Goal: Task Accomplishment & Management: Manage account settings

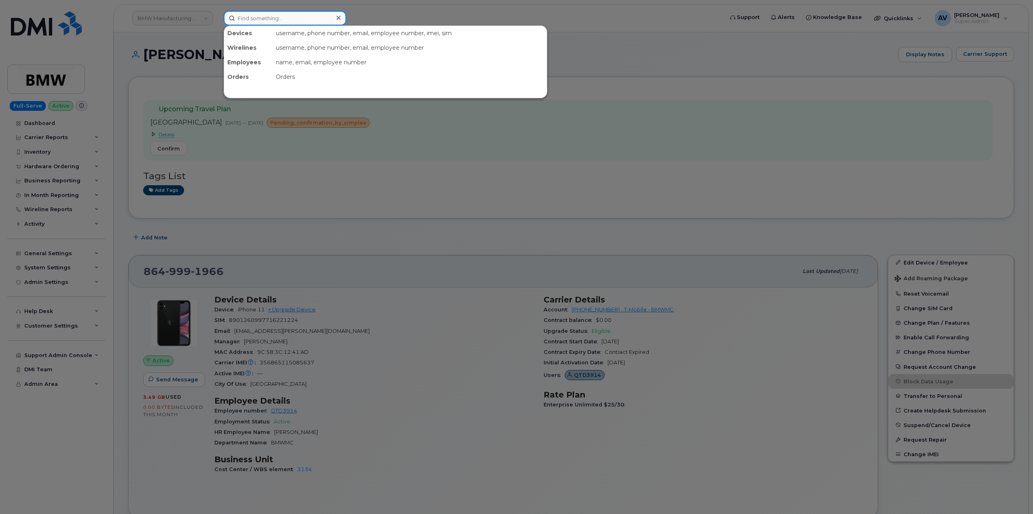
click at [301, 15] on input at bounding box center [285, 18] width 123 height 15
paste input "[PERSON_NAME]"
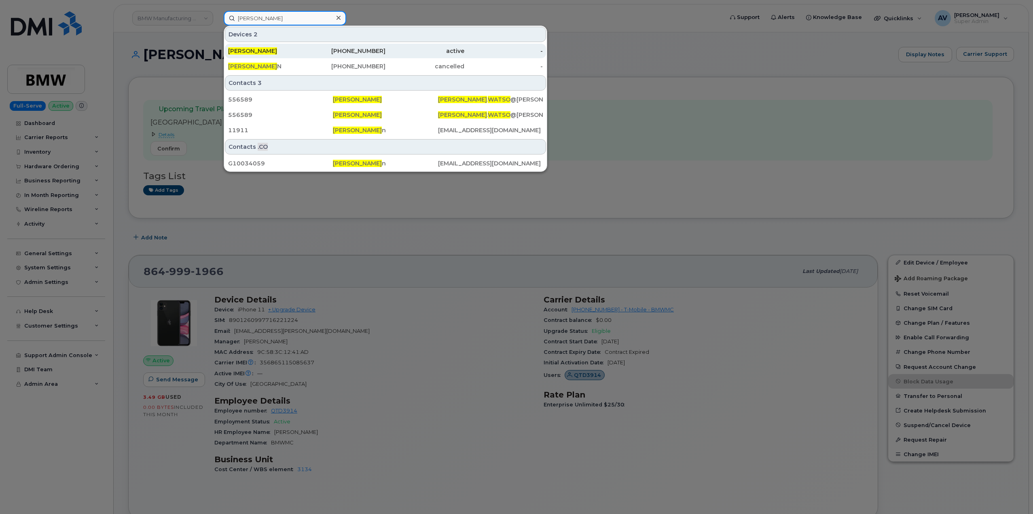
type input "[PERSON_NAME]"
click at [328, 49] on div "986-232-3764" at bounding box center [346, 51] width 79 height 8
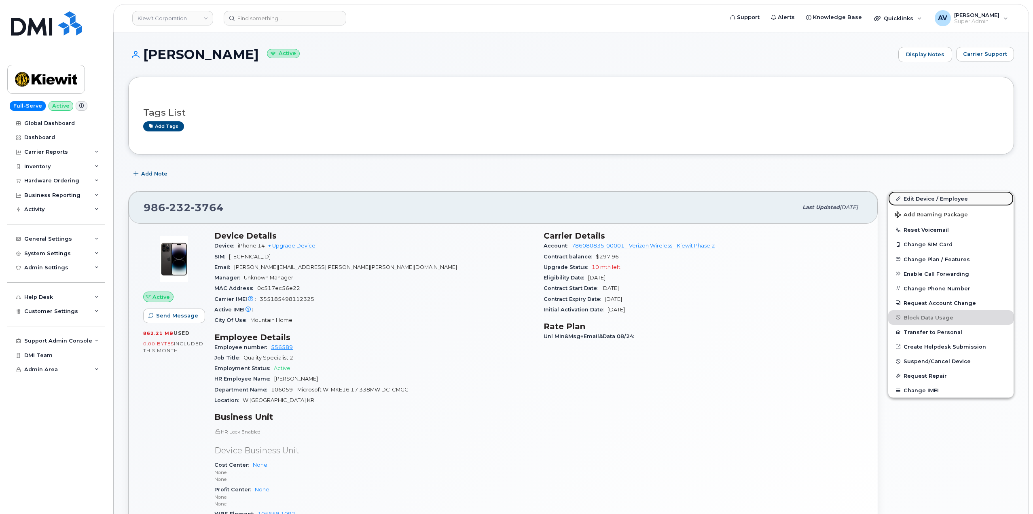
click at [907, 197] on link "Edit Device / Employee" at bounding box center [950, 198] width 125 height 15
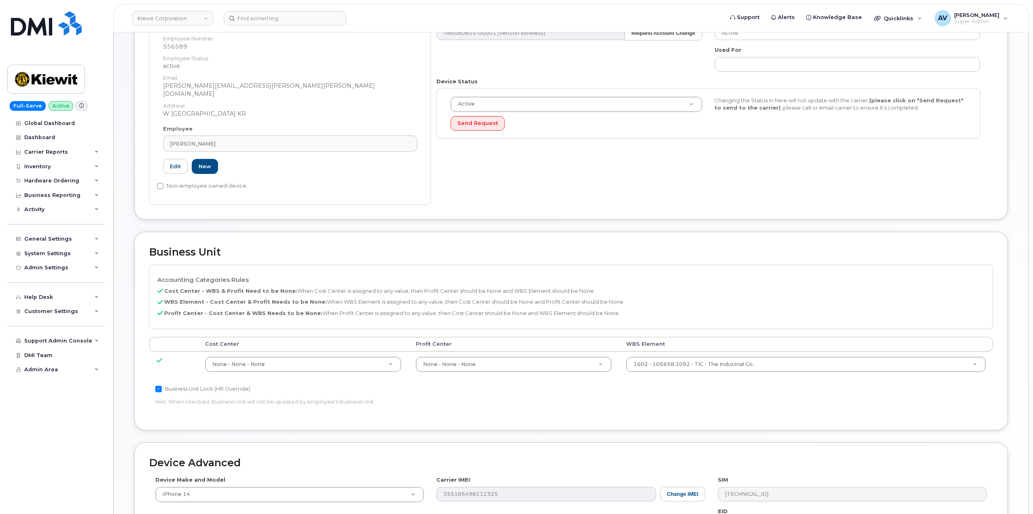
scroll to position [162, 0]
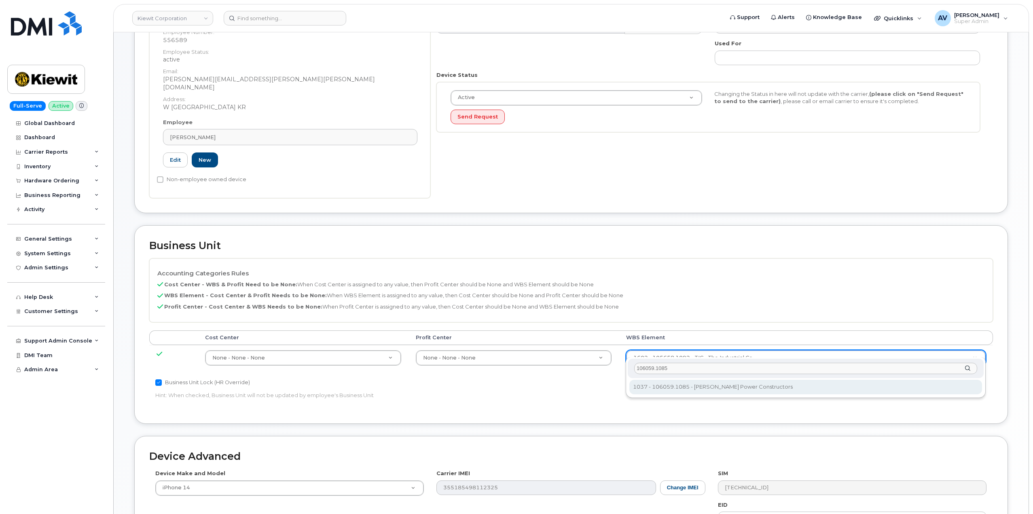
type input "106059.1085"
type input "29973553"
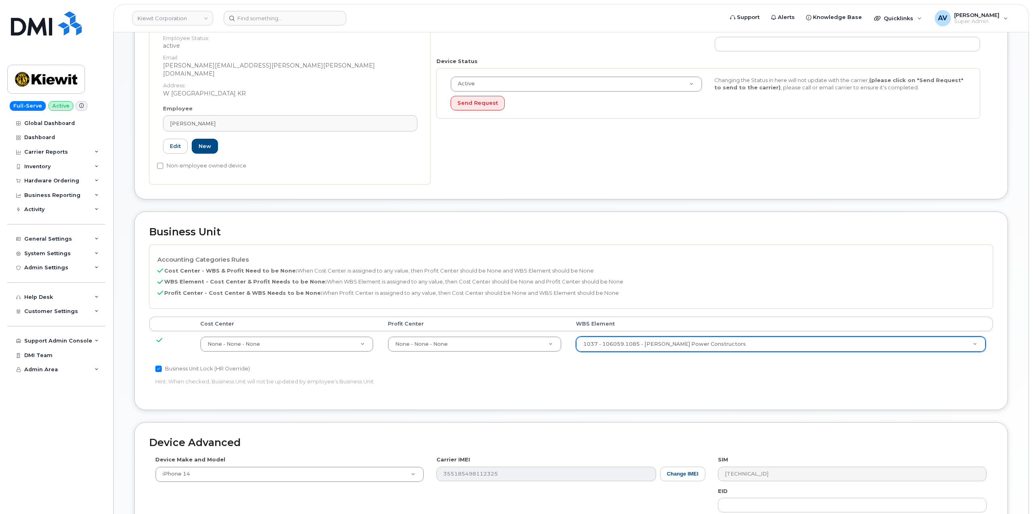
scroll to position [317, 0]
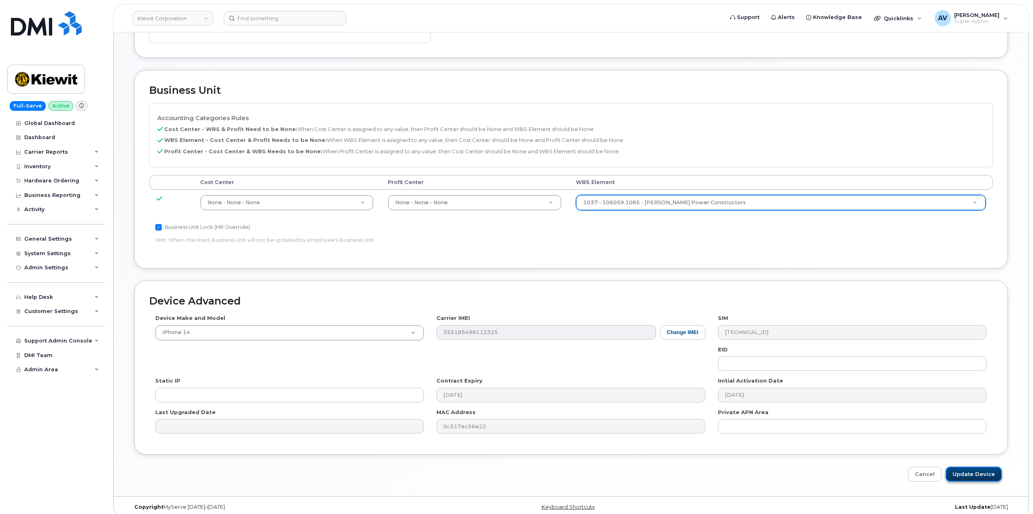
click at [972, 467] on input "Update Device" at bounding box center [974, 474] width 56 height 15
type input "Saving..."
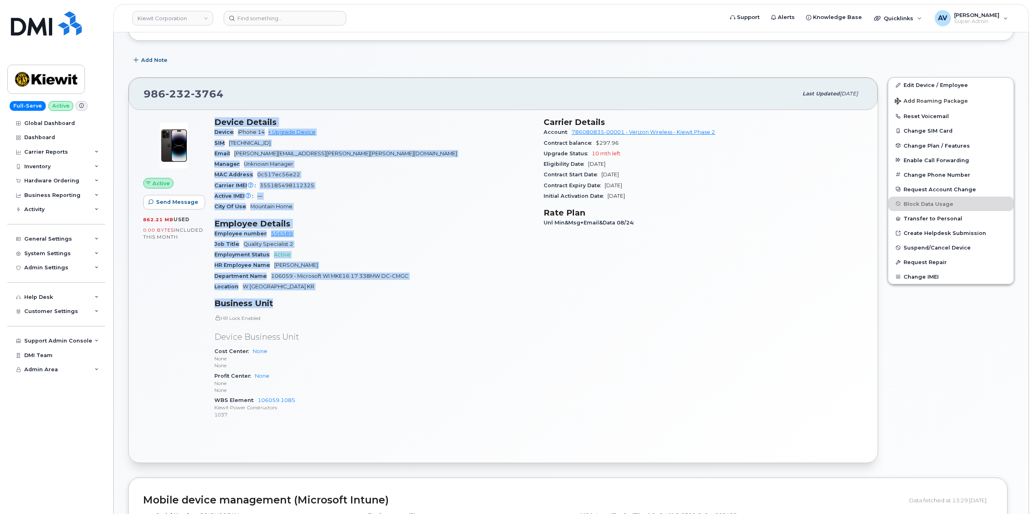
scroll to position [121, 0]
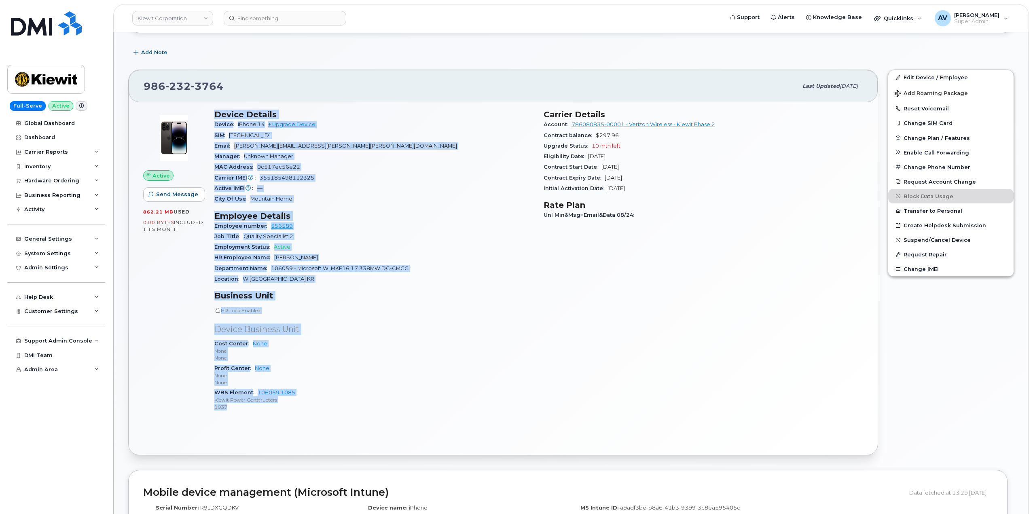
drag, startPoint x: 212, startPoint y: 233, endPoint x: 344, endPoint y: 405, distance: 217.8
click at [344, 405] on div "Device Details Device iPhone 14 + Upgrade Device SIM 89148000010891763369 Email…" at bounding box center [374, 264] width 329 height 318
copy div "Device Details Device iPhone 14 + Upgrade Device SIM 89148000010891763369 Email…"
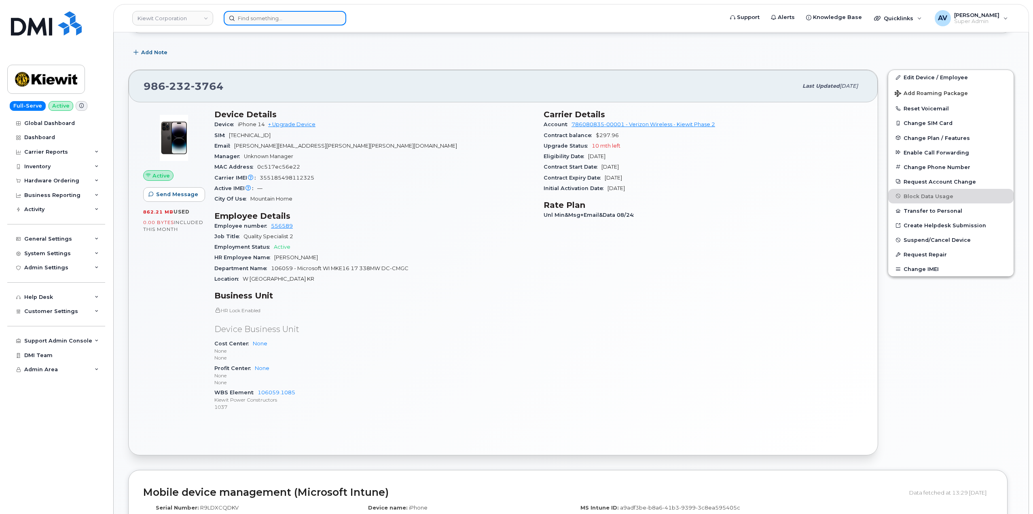
click at [285, 20] on input at bounding box center [285, 18] width 123 height 15
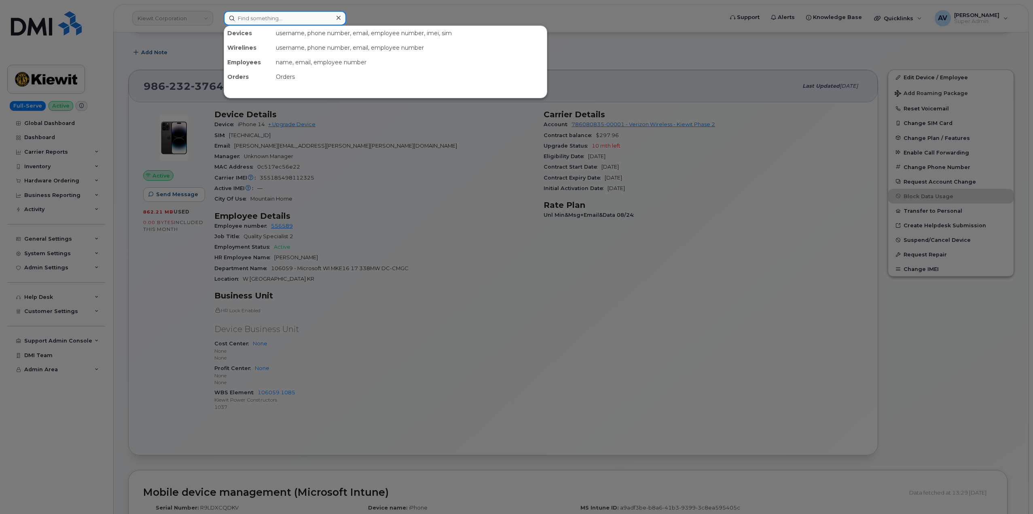
paste input "8645174770"
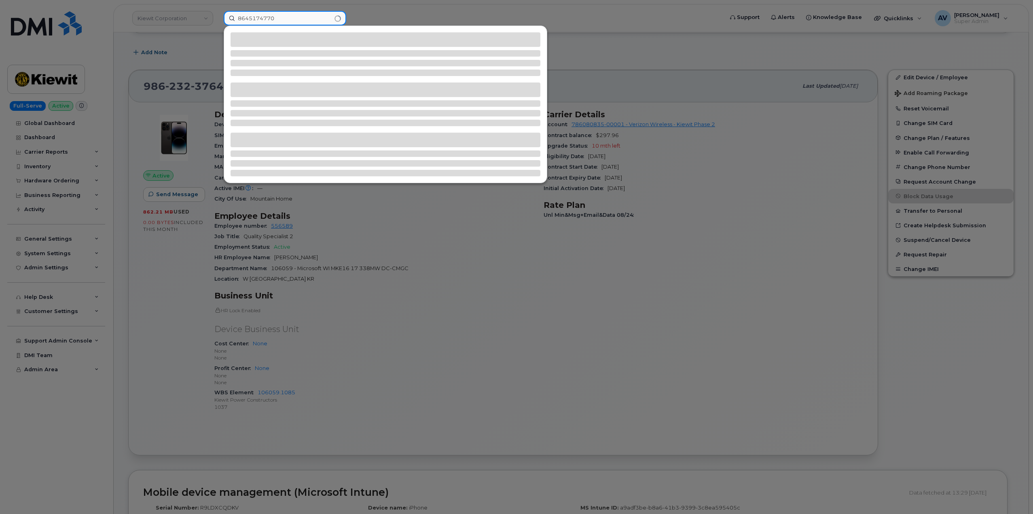
type input "8645174770"
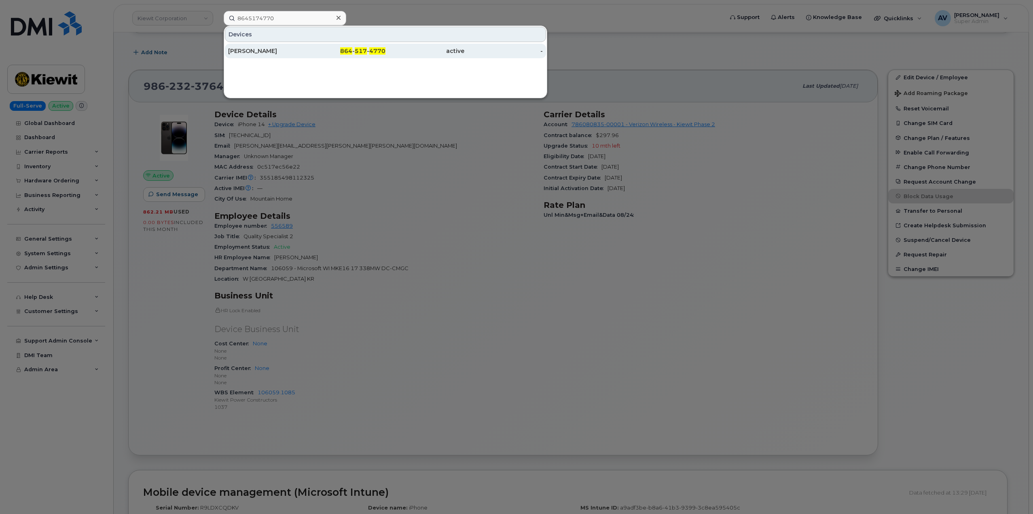
click at [280, 48] on div "Nita Shivanna" at bounding box center [267, 51] width 79 height 8
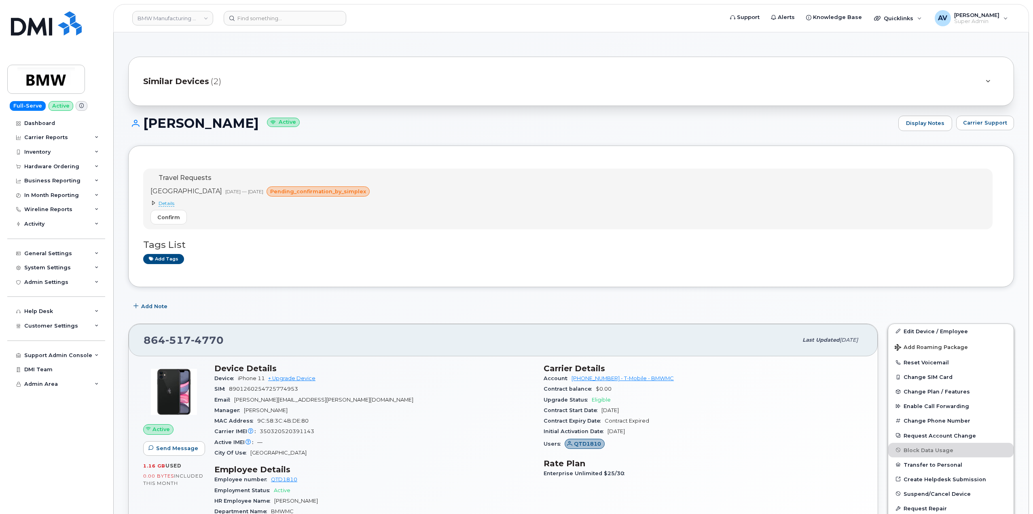
drag, startPoint x: 142, startPoint y: 119, endPoint x: 234, endPoint y: 121, distance: 91.9
click at [234, 121] on h1 "Nita Shivanna Active" at bounding box center [511, 123] width 766 height 14
copy h1 "Nita Shivanna"
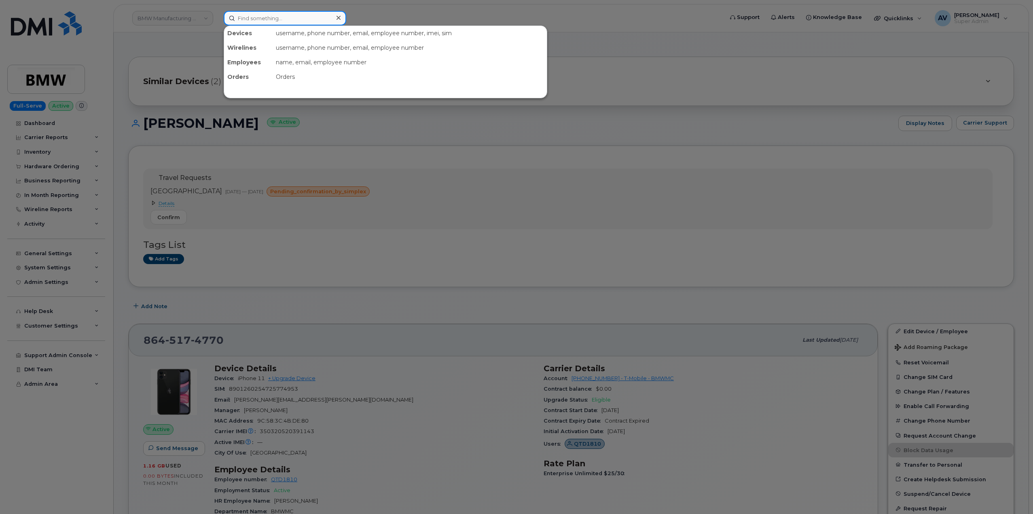
click at [281, 15] on input at bounding box center [285, 18] width 123 height 15
paste input "808) 594-9598"
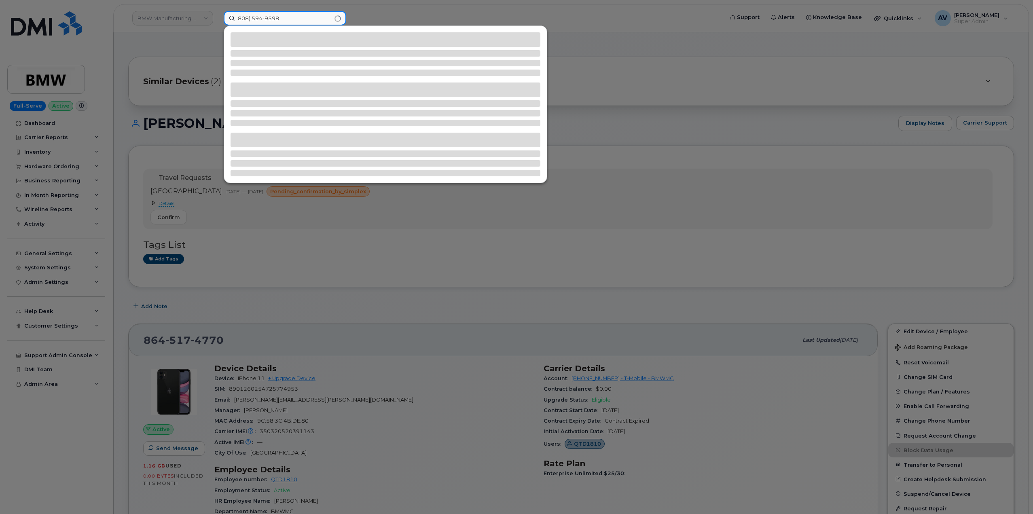
type input "808) 594-9598"
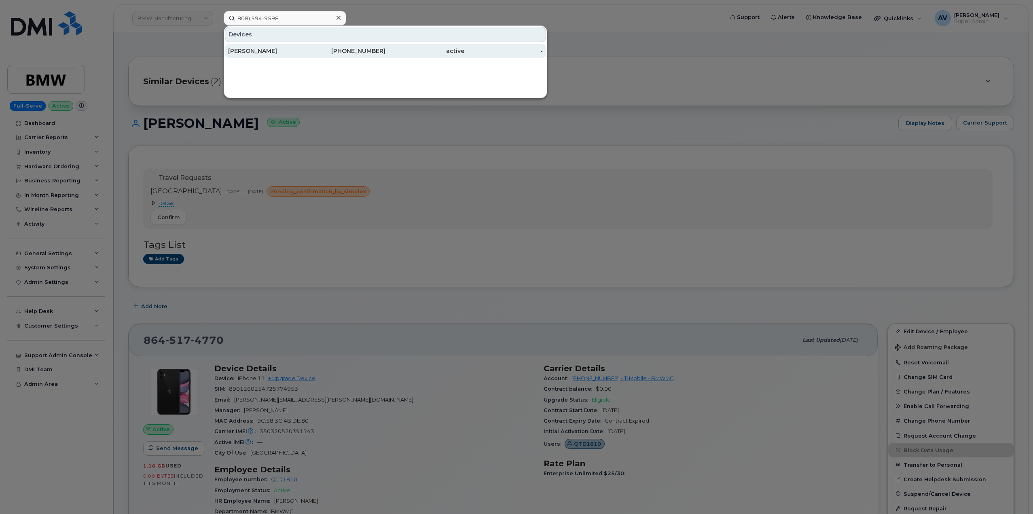
click at [293, 49] on div "CHRISTOPHER KUESTER" at bounding box center [267, 51] width 79 height 8
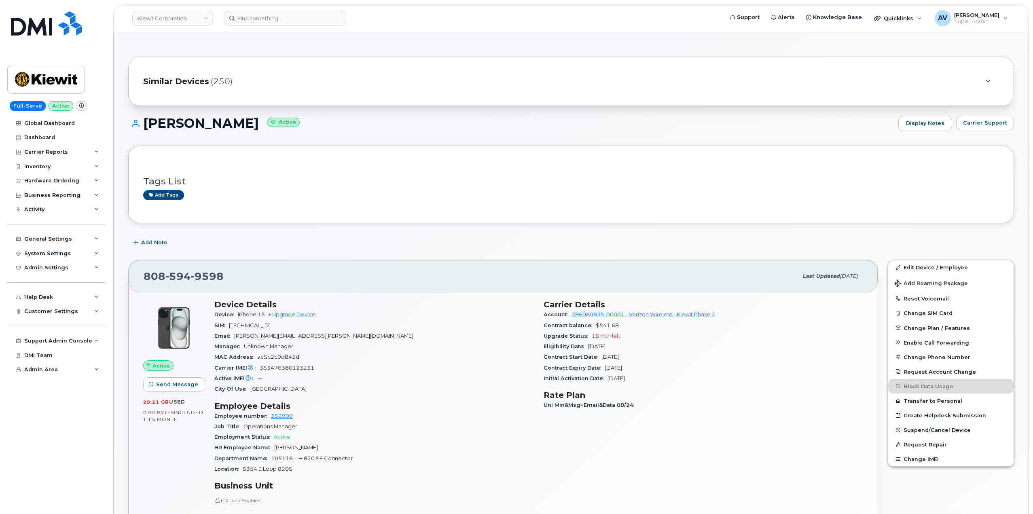
drag, startPoint x: 360, startPoint y: 119, endPoint x: 316, endPoint y: 123, distance: 43.4
click at [316, 123] on h1 "[PERSON_NAME] Active" at bounding box center [511, 123] width 766 height 14
drag, startPoint x: 141, startPoint y: 118, endPoint x: 343, endPoint y: 122, distance: 201.9
click at [343, 122] on h1 "[PERSON_NAME] Active" at bounding box center [511, 123] width 766 height 14
copy h1 "CHRISTOPHER KUESTER Activ"
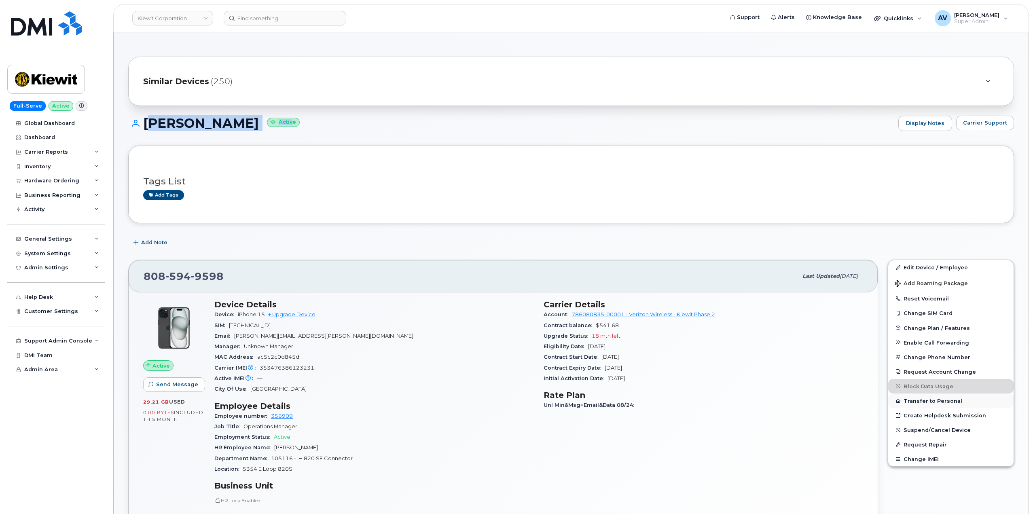
click at [914, 402] on button "Transfer to Personal" at bounding box center [950, 401] width 125 height 15
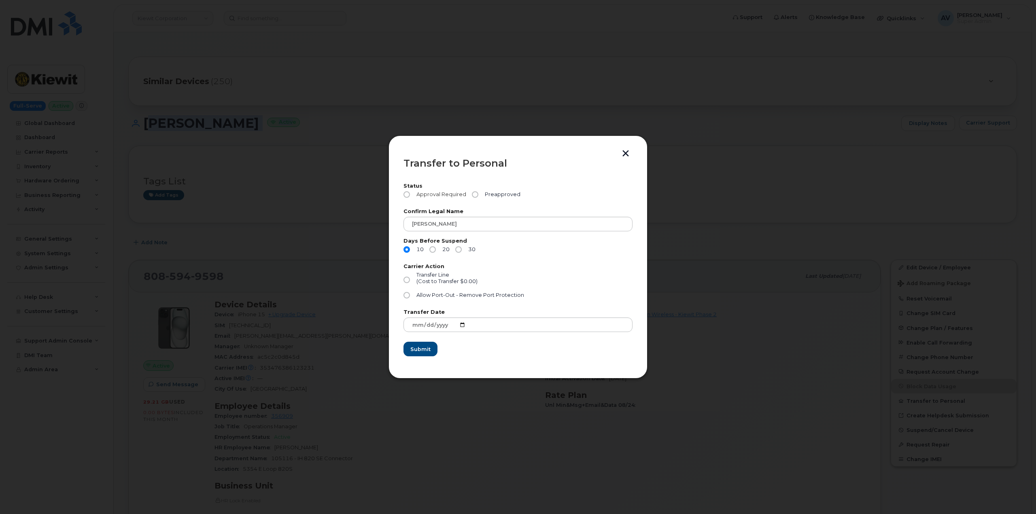
click at [407, 196] on input "Approval Required" at bounding box center [406, 194] width 6 height 6
radio input "true"
click at [408, 293] on input "Allow Port-Out - Remove Port Protection" at bounding box center [406, 295] width 6 height 6
radio input "true"
click at [625, 151] on button "button" at bounding box center [625, 154] width 12 height 8
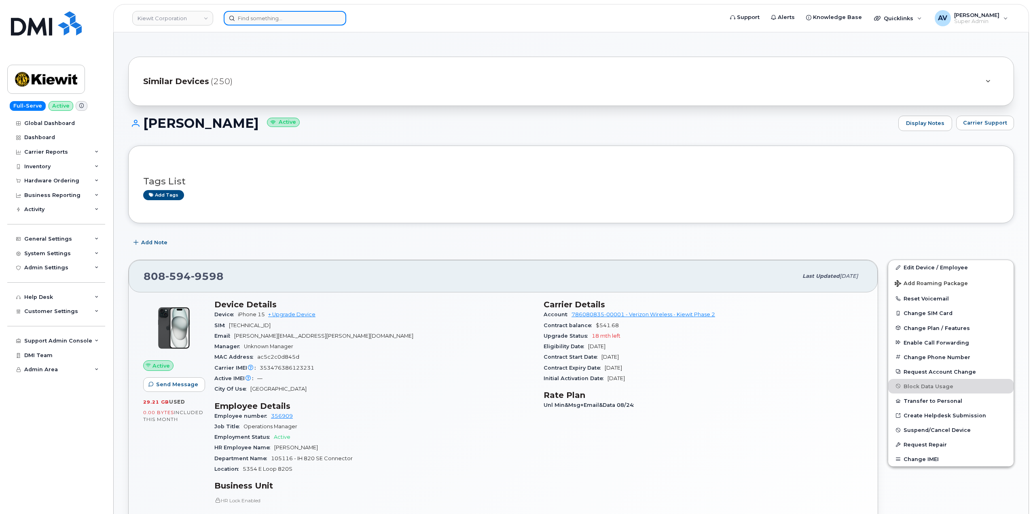
click at [301, 17] on input at bounding box center [285, 18] width 123 height 15
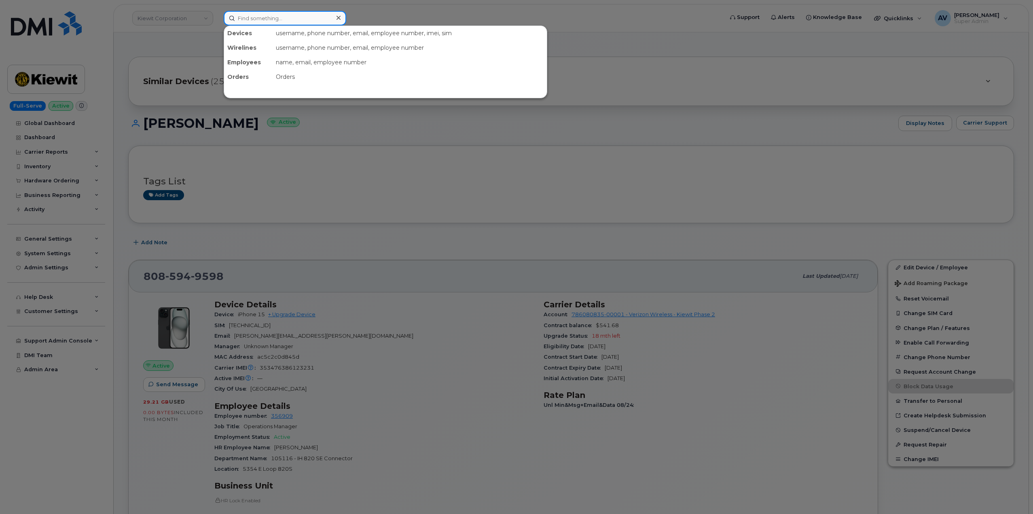
paste input "[PERSON_NAME]"
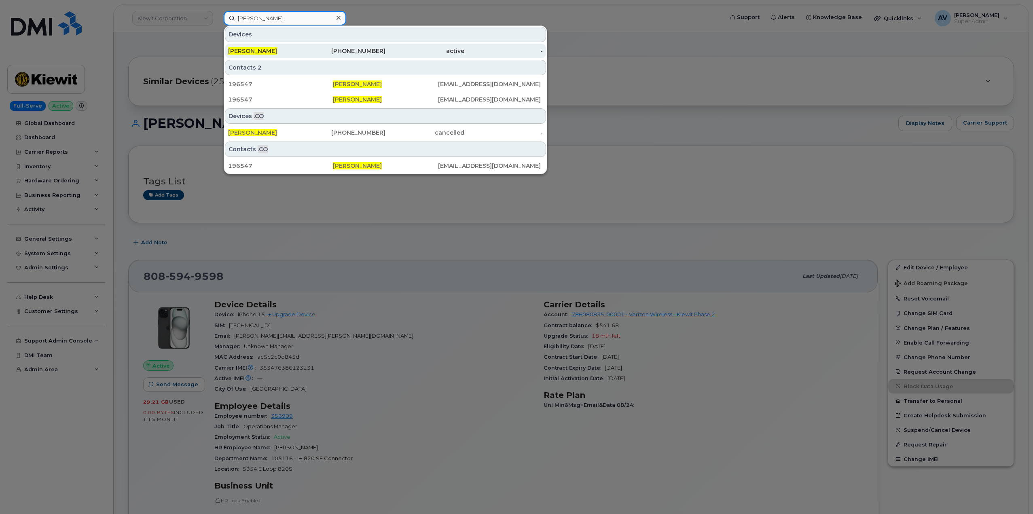
type input "[PERSON_NAME]"
click at [306, 49] on div "[PERSON_NAME]" at bounding box center [267, 51] width 79 height 8
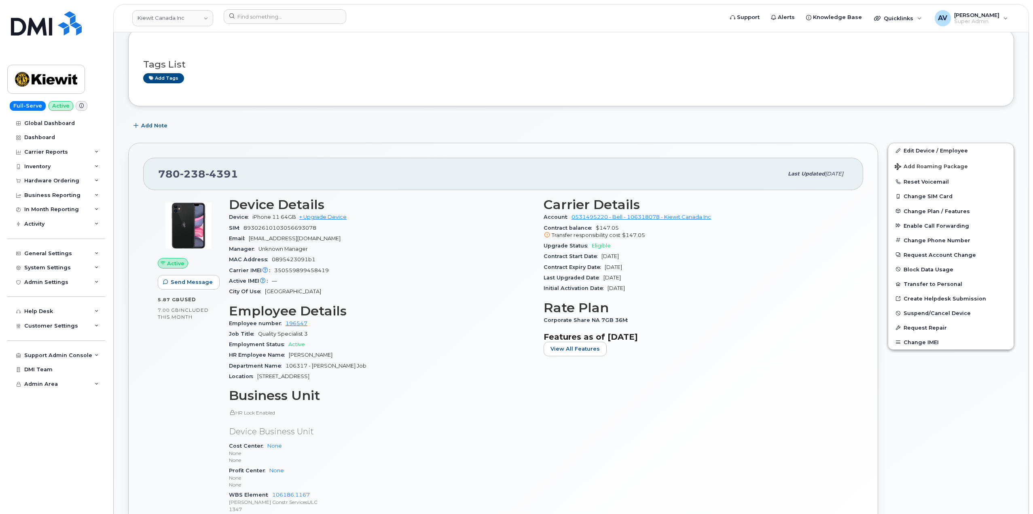
scroll to position [40, 0]
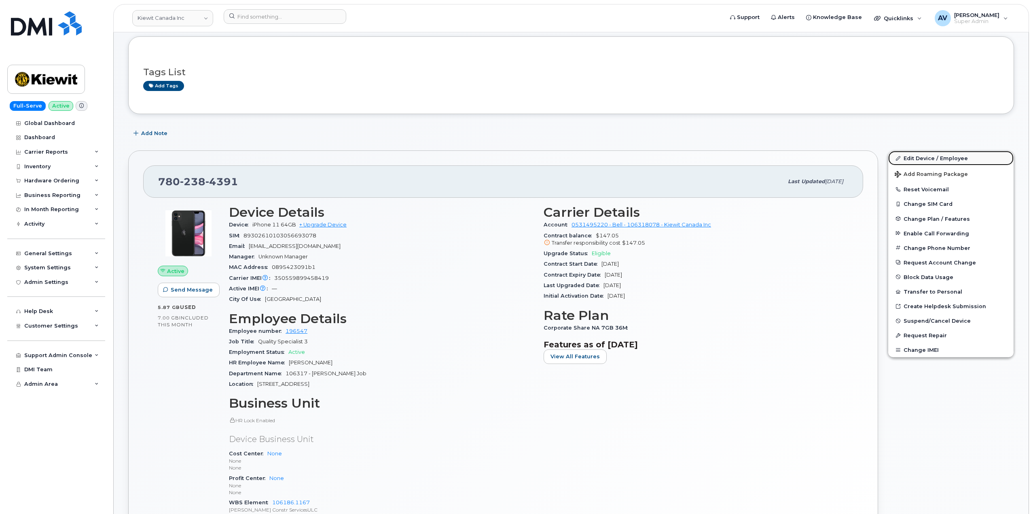
click at [915, 158] on link "Edit Device / Employee" at bounding box center [950, 158] width 125 height 15
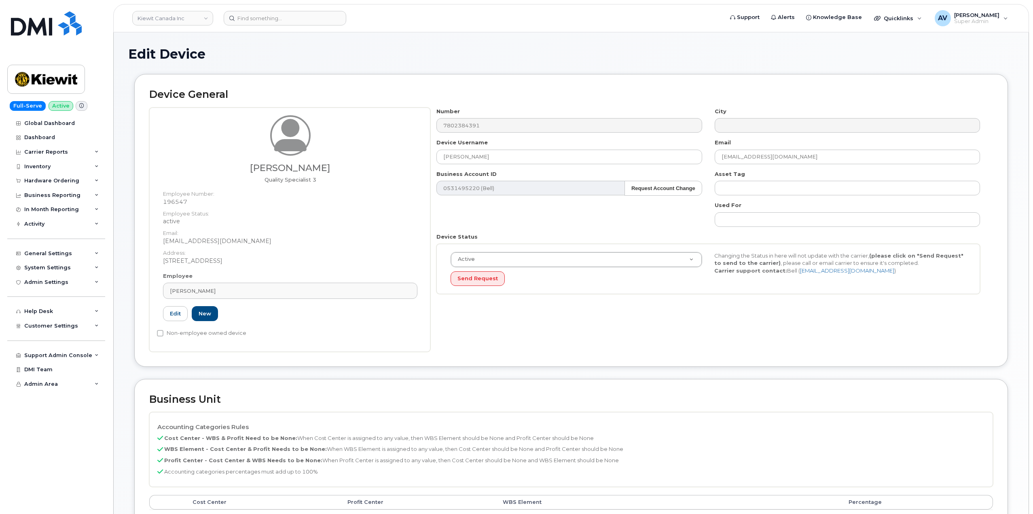
select select "14059"
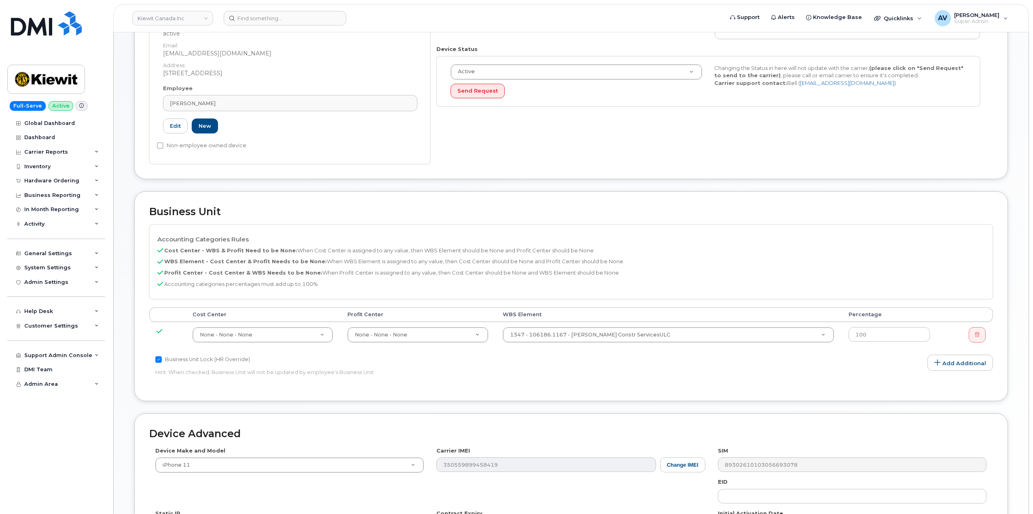
scroll to position [202, 0]
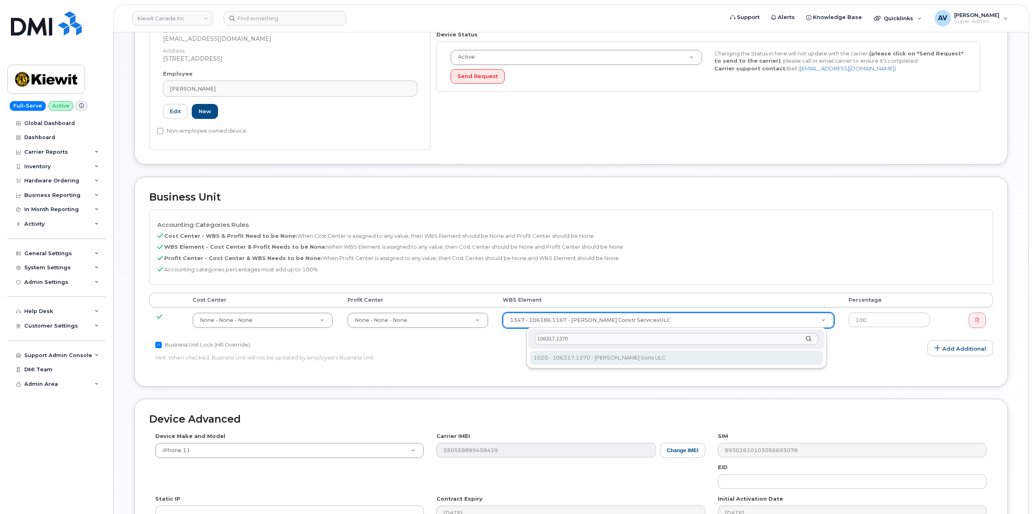
type input "106317.1370"
type input "34862965"
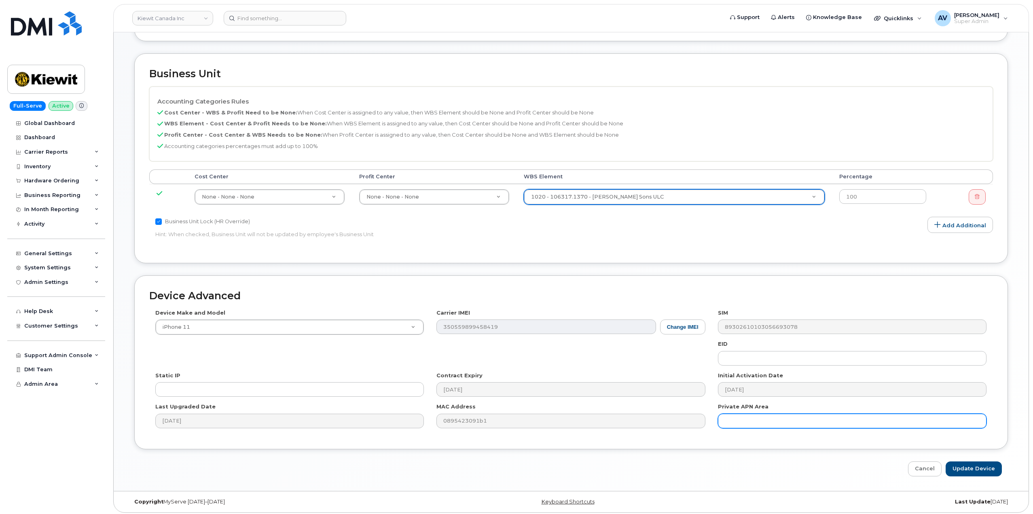
scroll to position [329, 0]
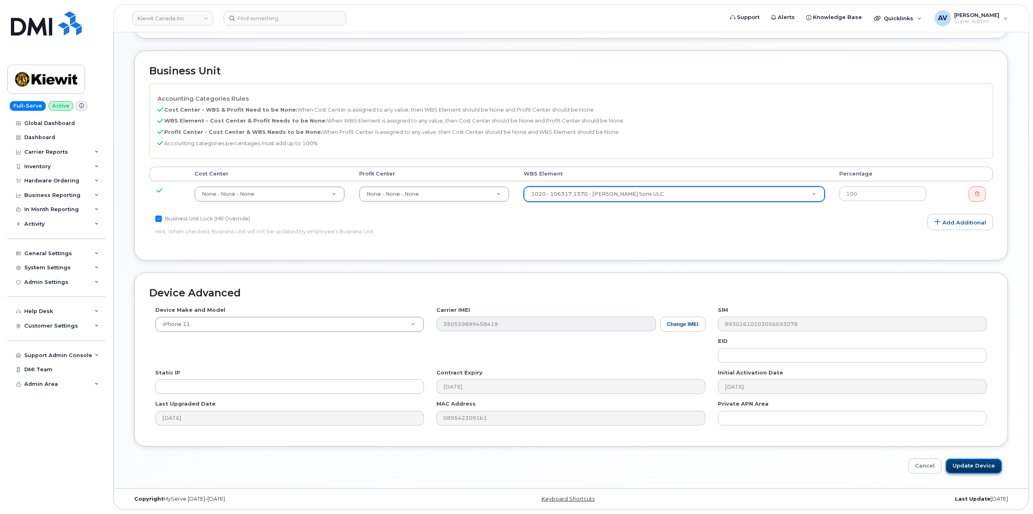
click at [952, 463] on input "Update Device" at bounding box center [974, 466] width 56 height 15
type input "Saving..."
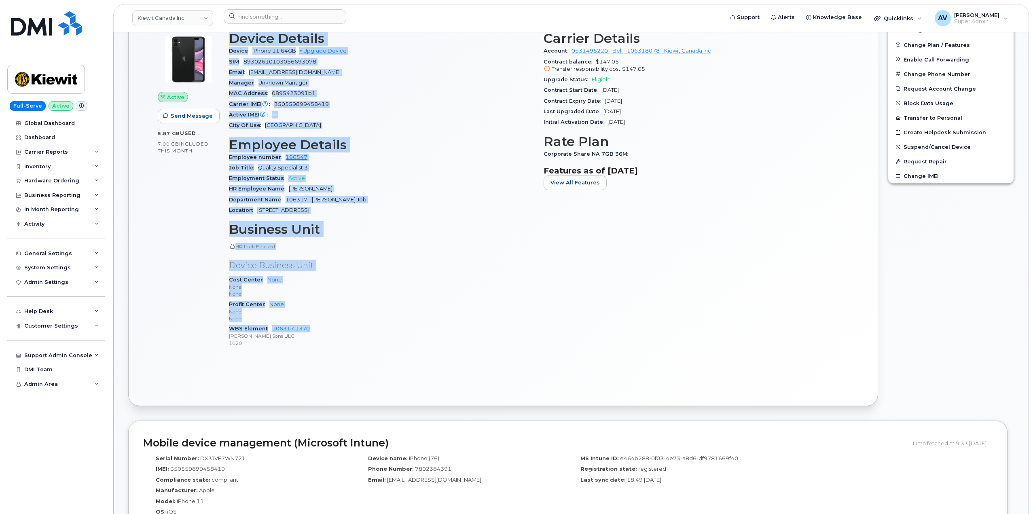
scroll to position [276, 0]
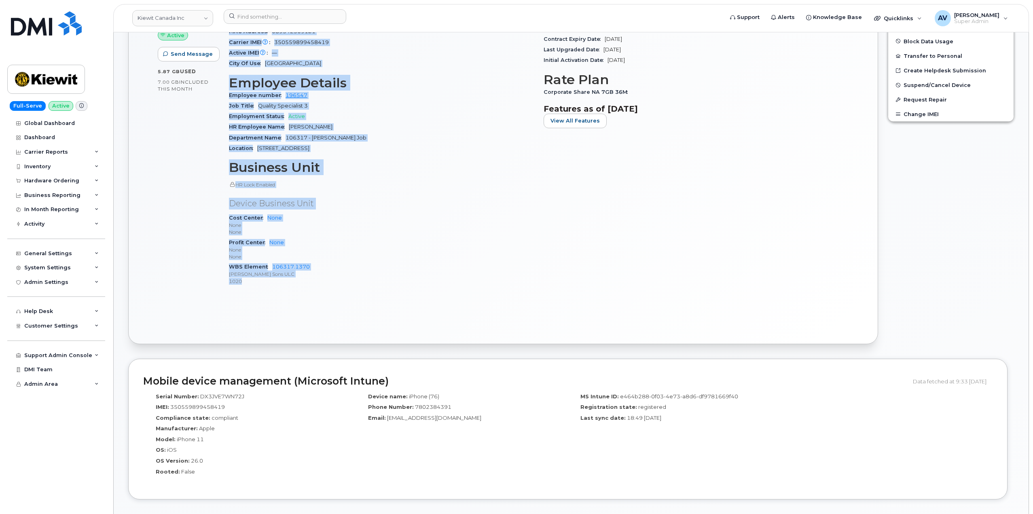
drag, startPoint x: 229, startPoint y: 136, endPoint x: 340, endPoint y: 286, distance: 187.0
click at [340, 286] on div "Device Details Device iPhone 11 64GB + Upgrade Device SIM 89302610103056693078 …" at bounding box center [381, 130] width 315 height 333
copy div "Device Details Device iPhone 11 64GB + Upgrade Device SIM 89302610103056693078 …"
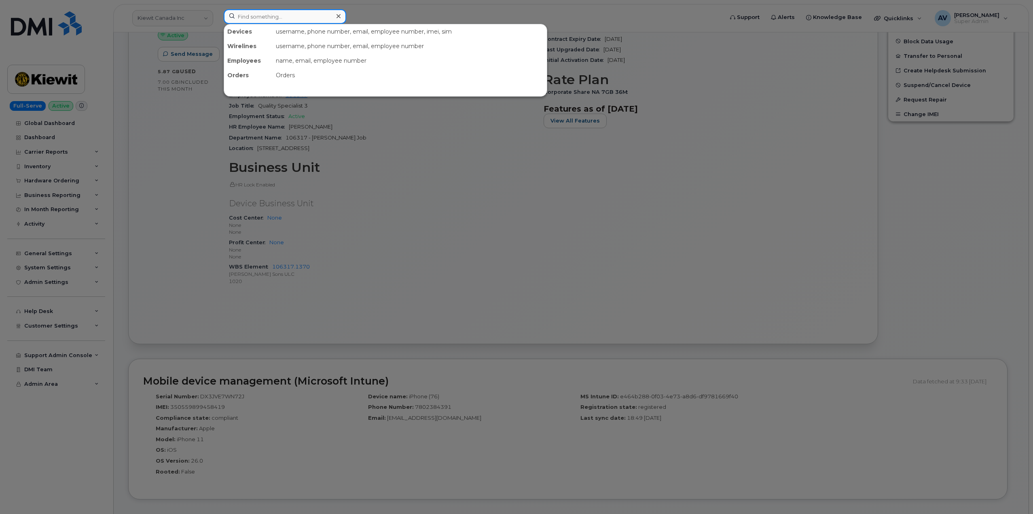
click at [295, 15] on input at bounding box center [285, 16] width 123 height 15
paste input "Michael Devillier"
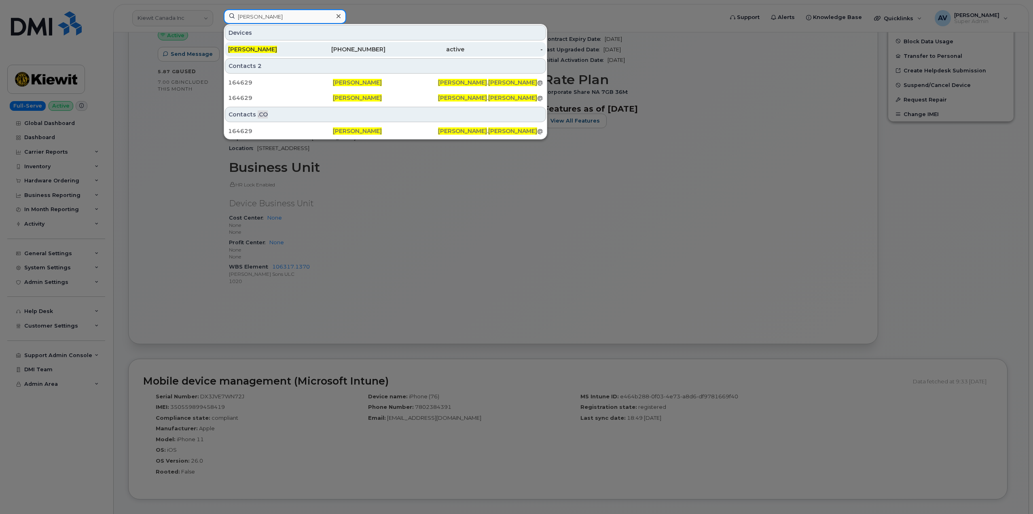
type input "Michael Devillier"
click at [301, 47] on div "MICHAEL DEVILLIER" at bounding box center [267, 49] width 79 height 8
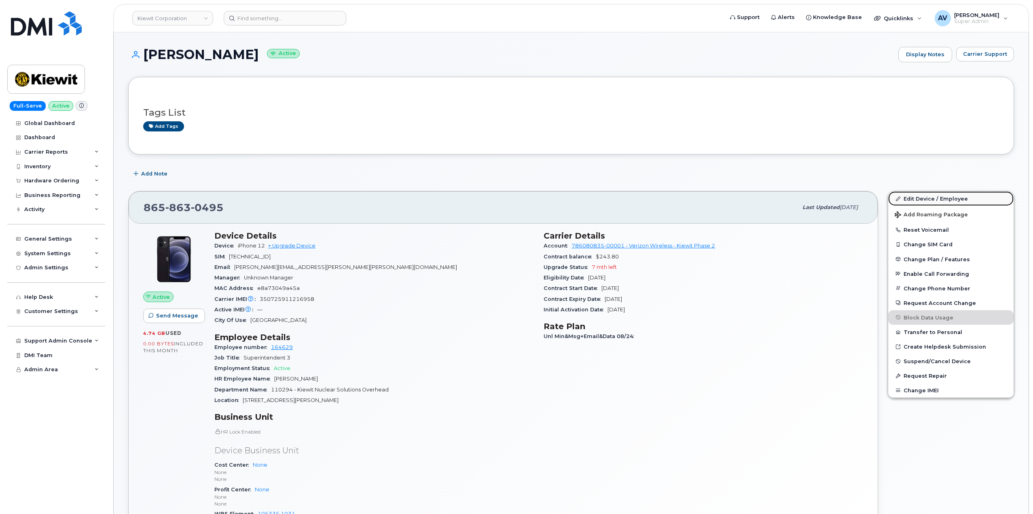
click at [945, 199] on link "Edit Device / Employee" at bounding box center [950, 198] width 125 height 15
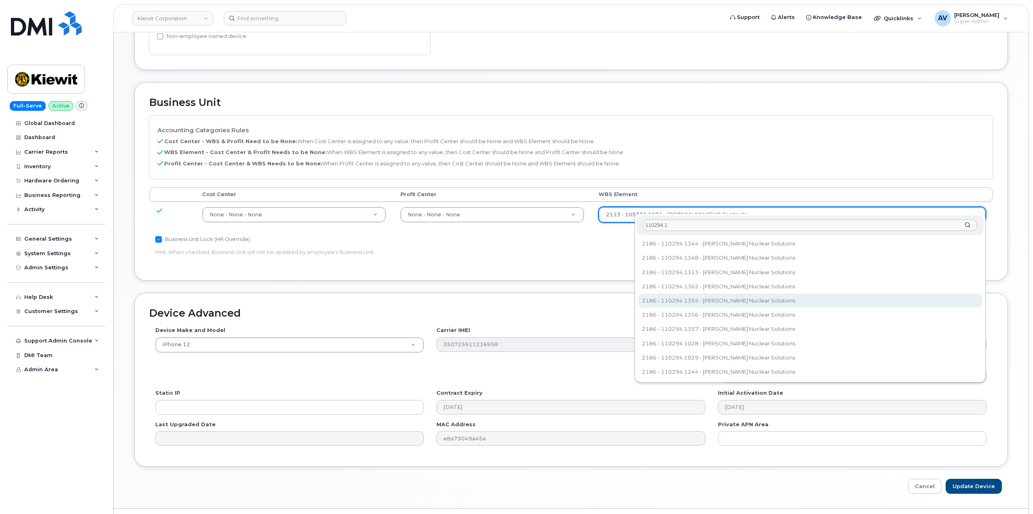
scroll to position [317, 0]
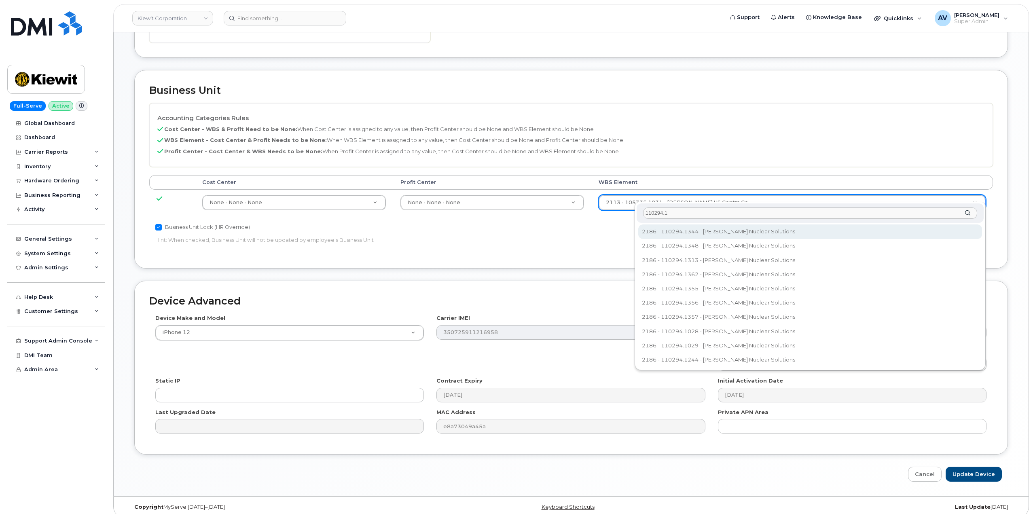
type input "110294.1"
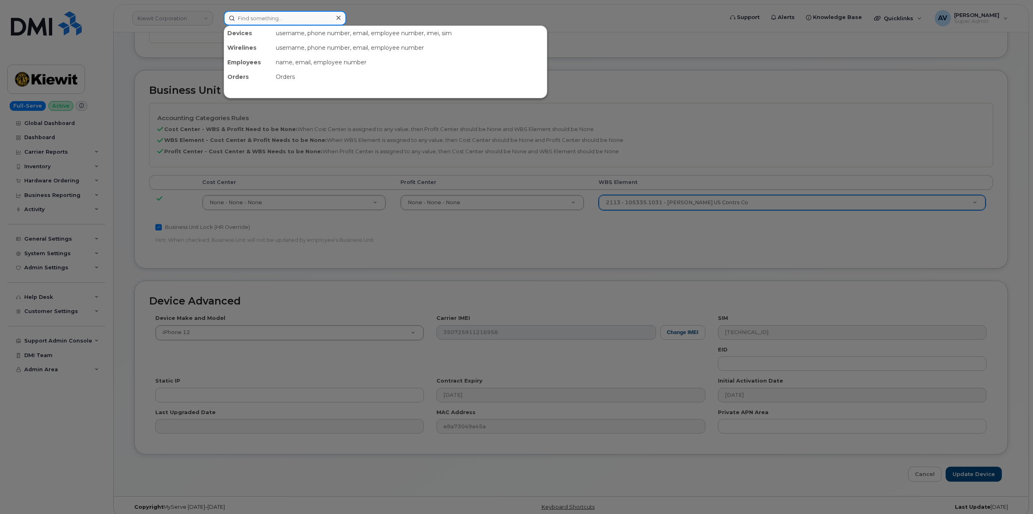
click at [286, 17] on input at bounding box center [285, 18] width 123 height 15
paste input "[PERSON_NAME] [PERSON_NAME]"
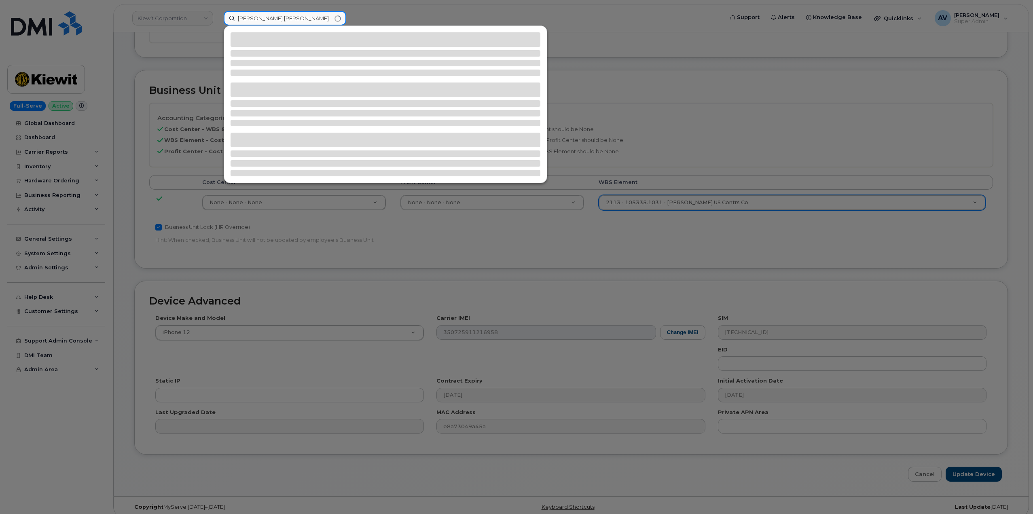
type input "[PERSON_NAME] [PERSON_NAME]"
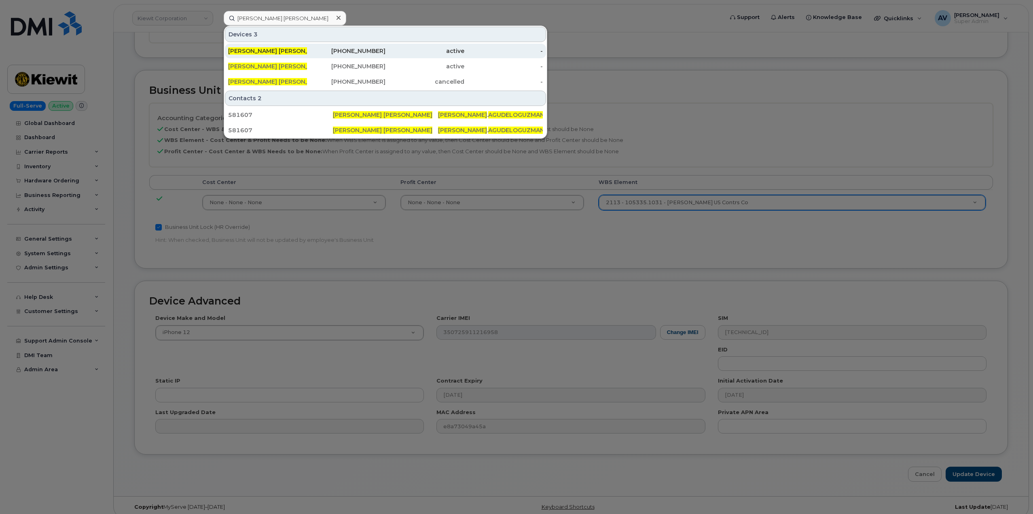
click at [327, 51] on div "343-543-4553" at bounding box center [346, 51] width 79 height 8
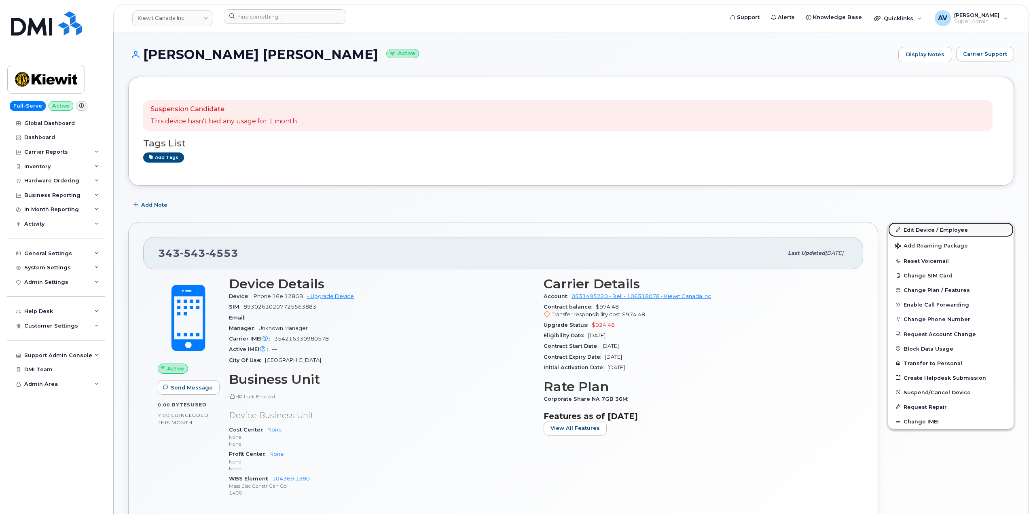
click at [930, 229] on link "Edit Device / Employee" at bounding box center [950, 230] width 125 height 15
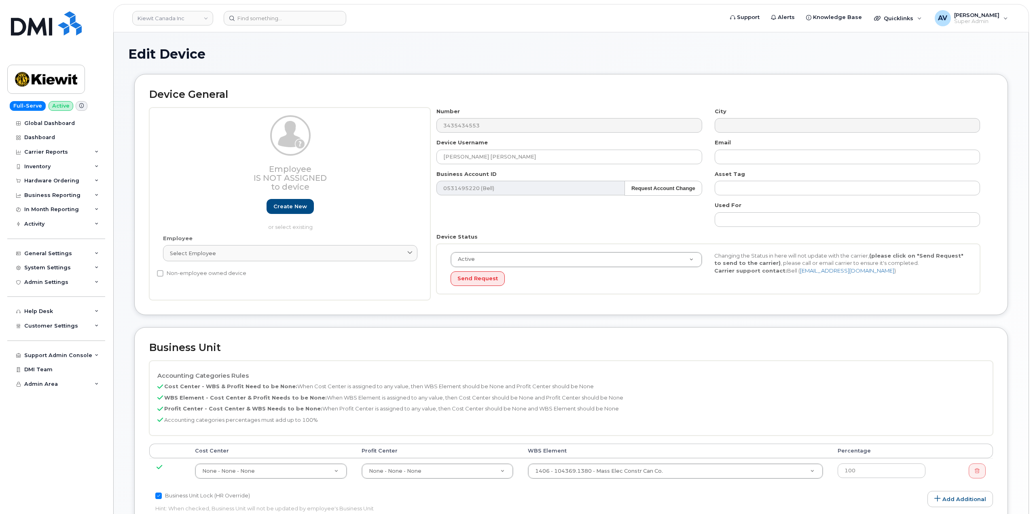
select select "14059"
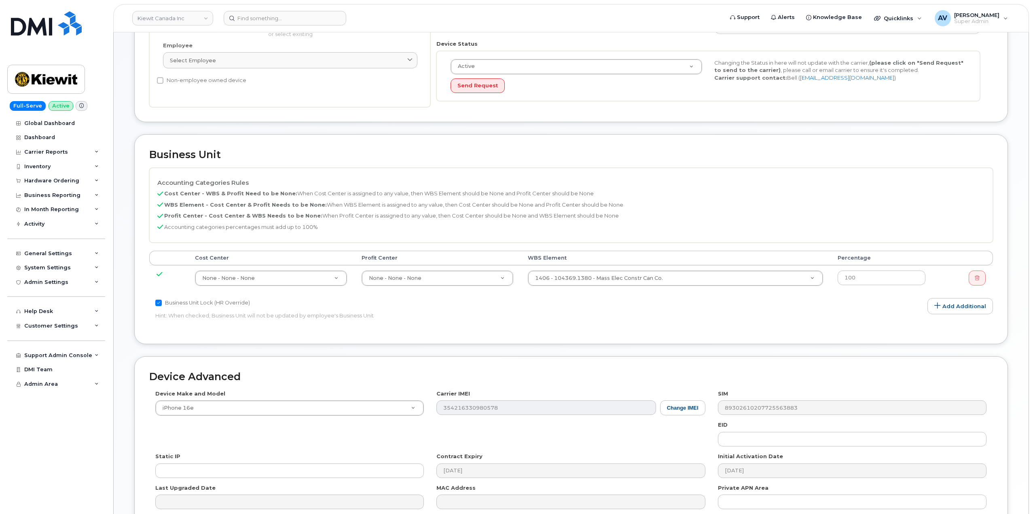
scroll to position [202, 0]
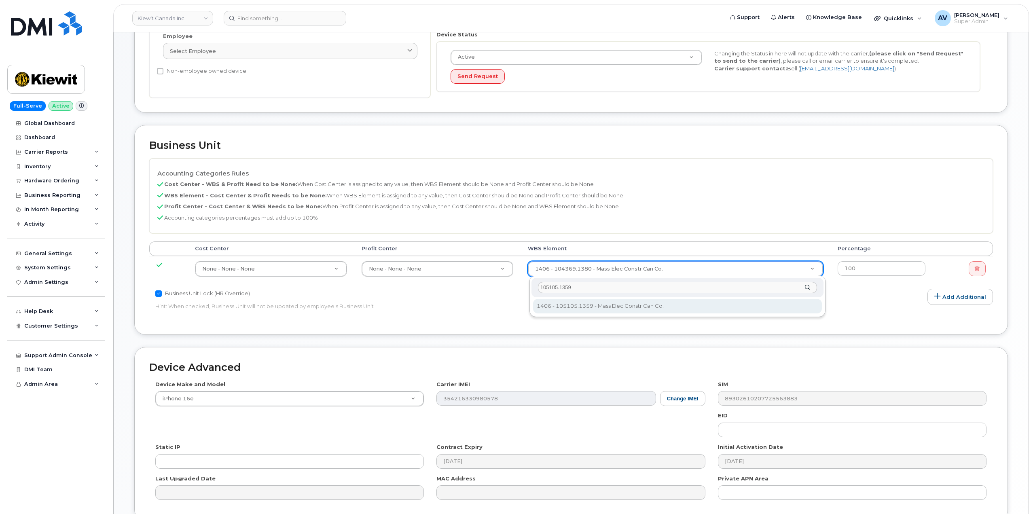
type input "105105.1359"
type input "4483403"
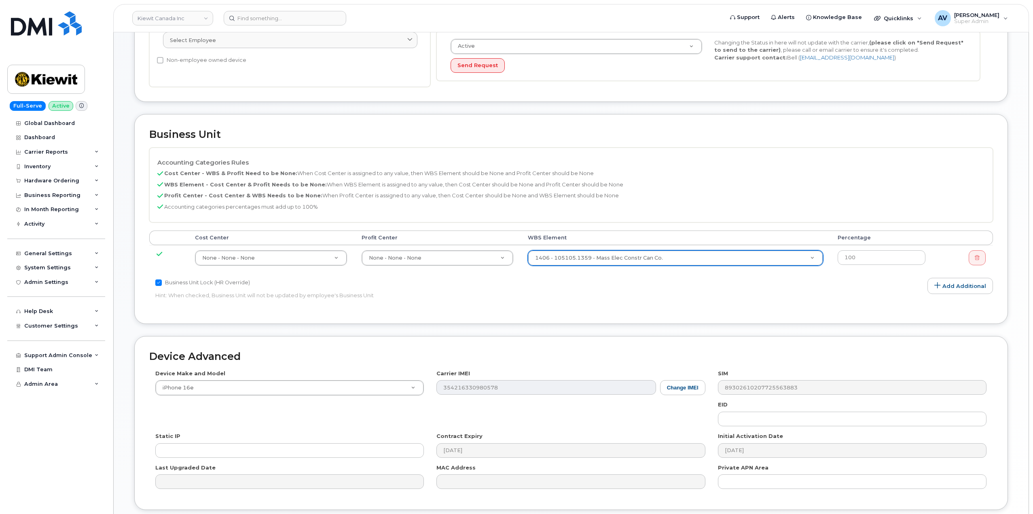
scroll to position [277, 0]
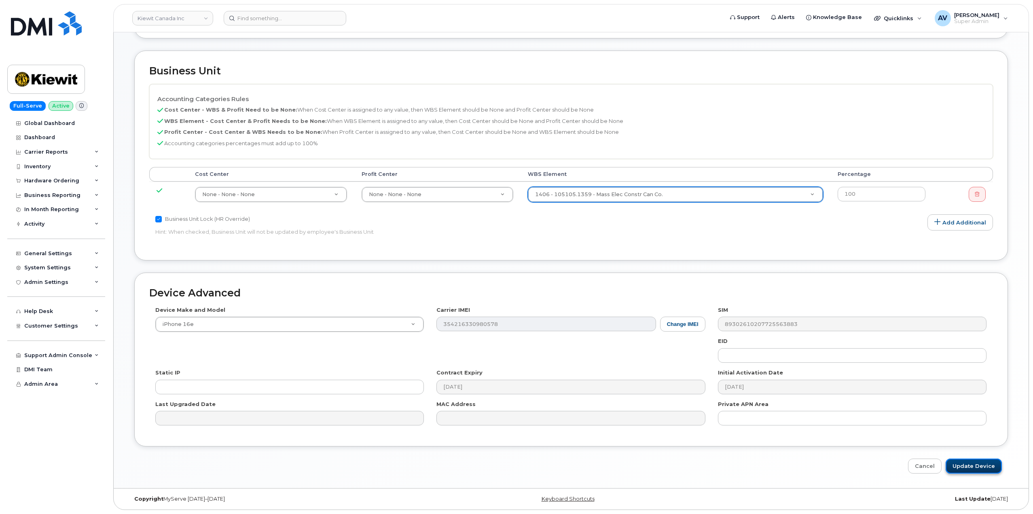
click at [972, 464] on input "Update Device" at bounding box center [974, 466] width 56 height 15
type input "Saving..."
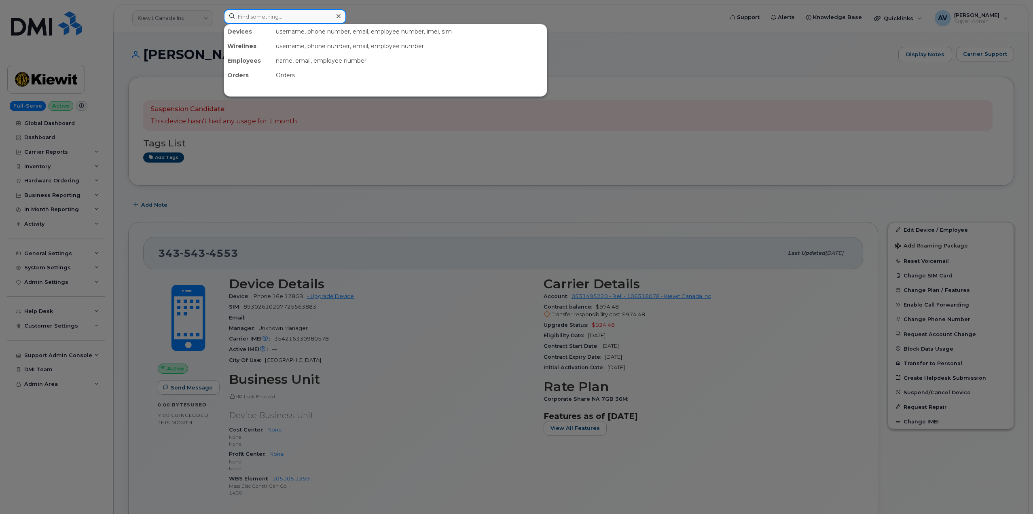
click at [310, 16] on input at bounding box center [285, 16] width 123 height 15
paste input "808) 594-9598"
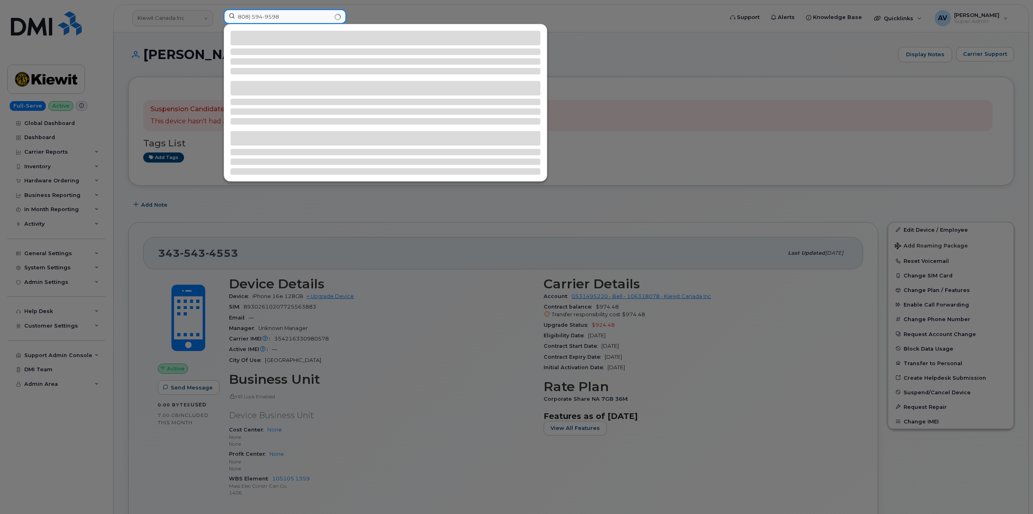
type input "808) 594-9598"
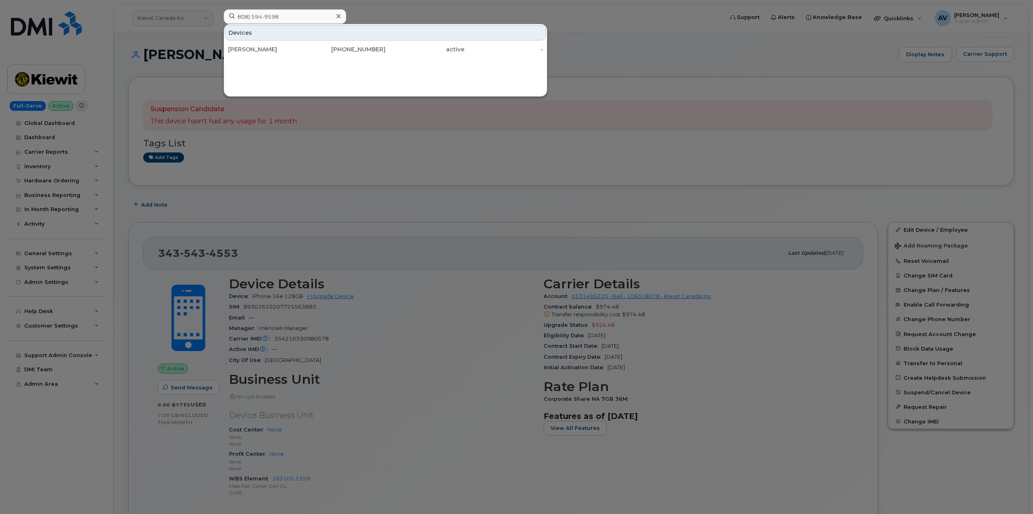
drag, startPoint x: 301, startPoint y: 50, endPoint x: 323, endPoint y: 67, distance: 27.4
click at [301, 50] on div "[PERSON_NAME]" at bounding box center [267, 49] width 79 height 8
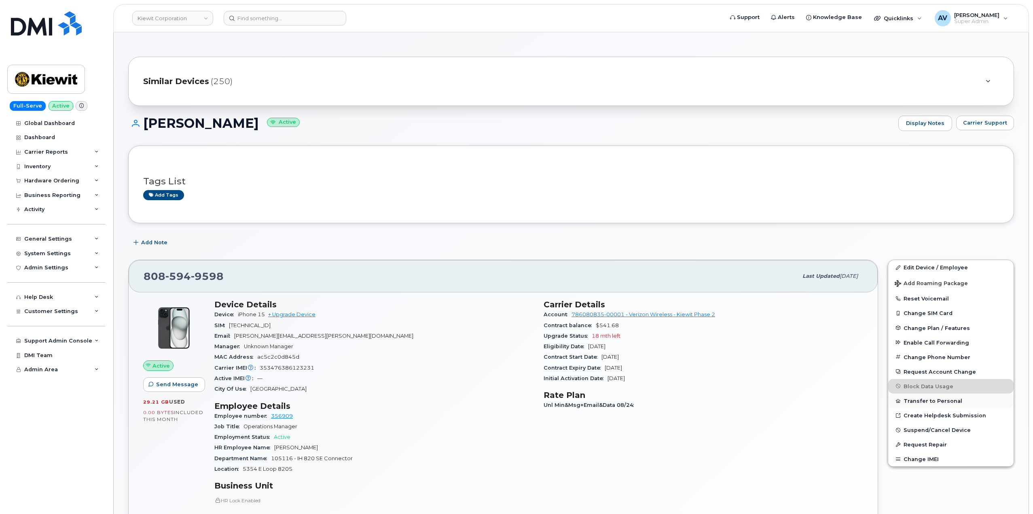
click at [946, 400] on button "Transfer to Personal" at bounding box center [950, 401] width 125 height 15
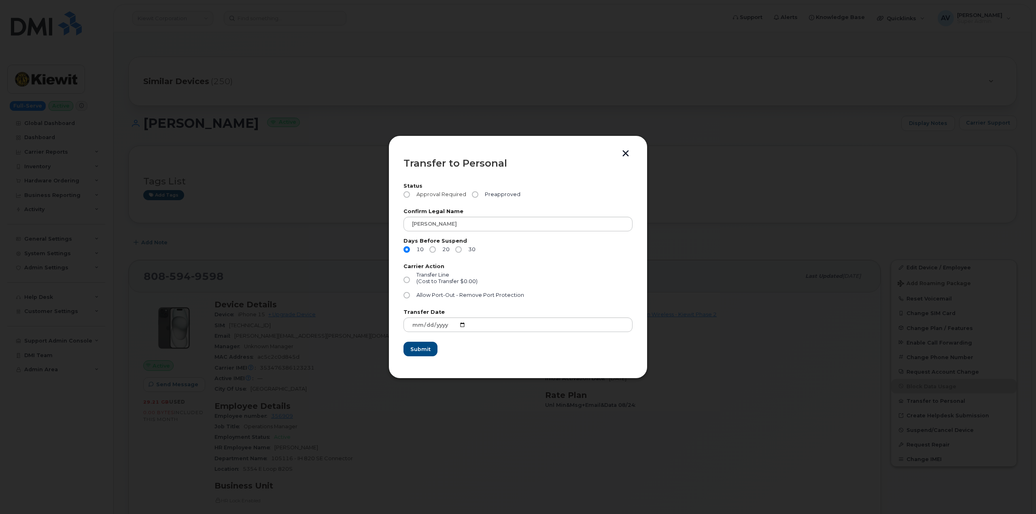
click at [407, 194] on input "Approval Required" at bounding box center [406, 194] width 6 height 6
radio input "true"
click at [409, 281] on input "Transfer Line (Cost to Transfer $0.00)" at bounding box center [406, 280] width 6 height 6
radio input "true"
click at [427, 348] on span "Submit" at bounding box center [420, 350] width 20 height 8
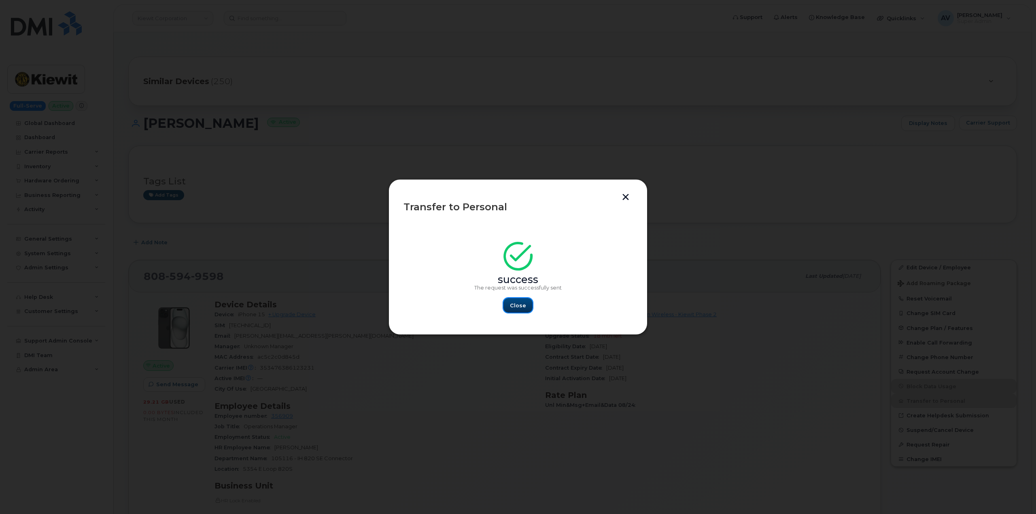
click at [519, 306] on span "Close" at bounding box center [518, 306] width 16 height 8
